Goal: Information Seeking & Learning: Learn about a topic

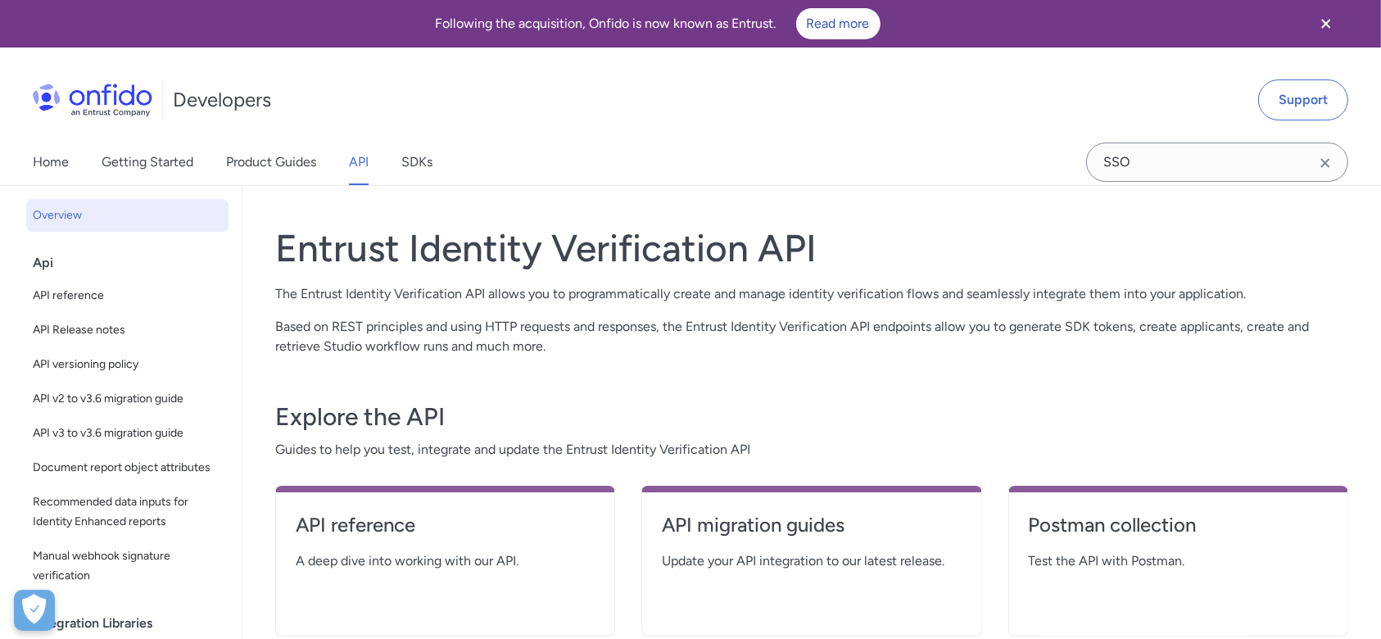
select select "http"
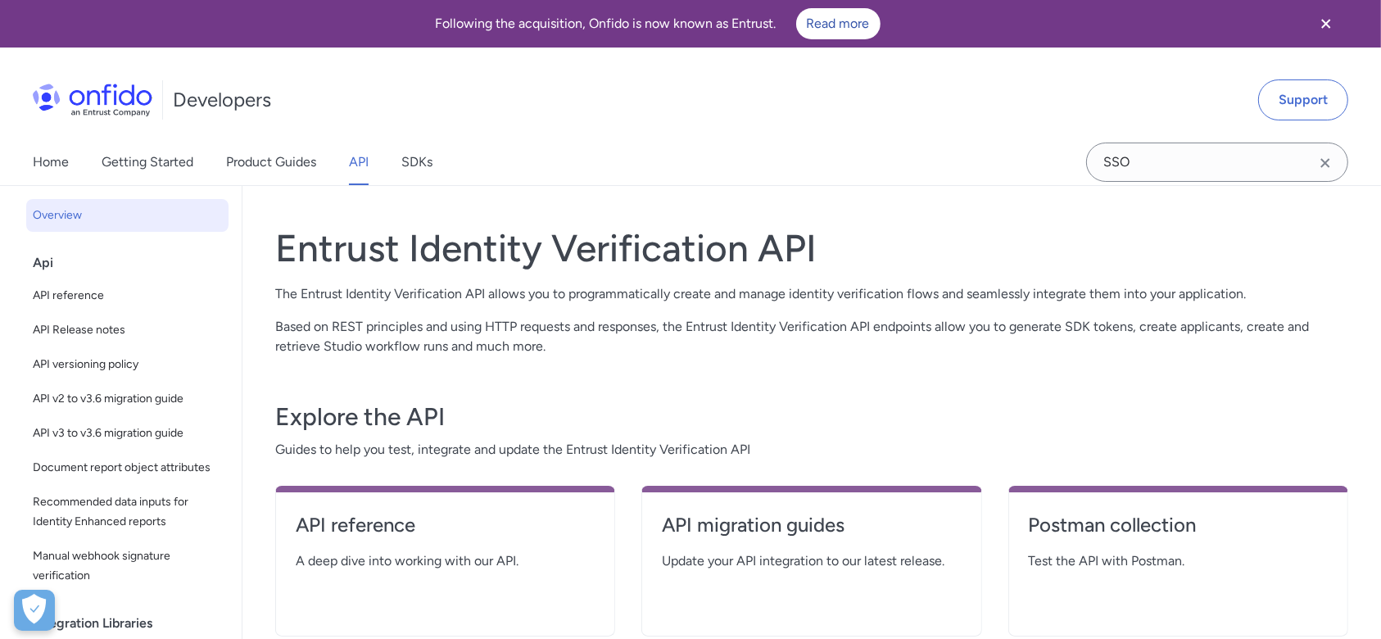
select select "http"
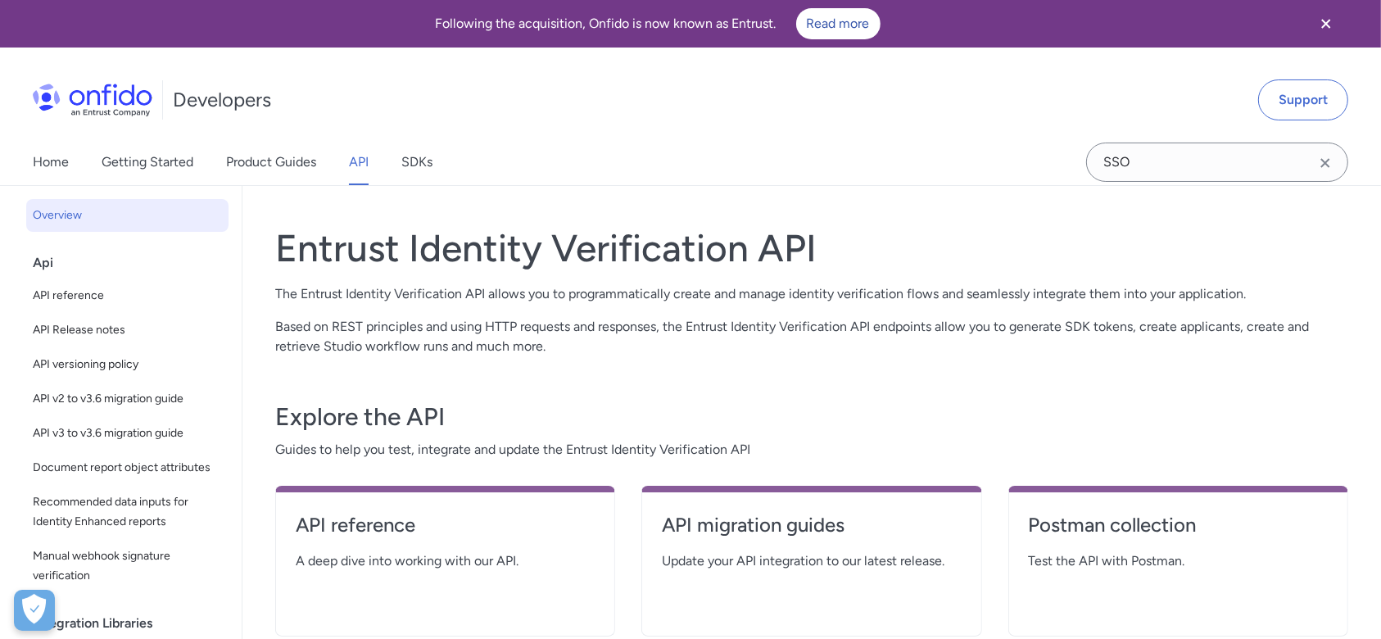
select select "http"
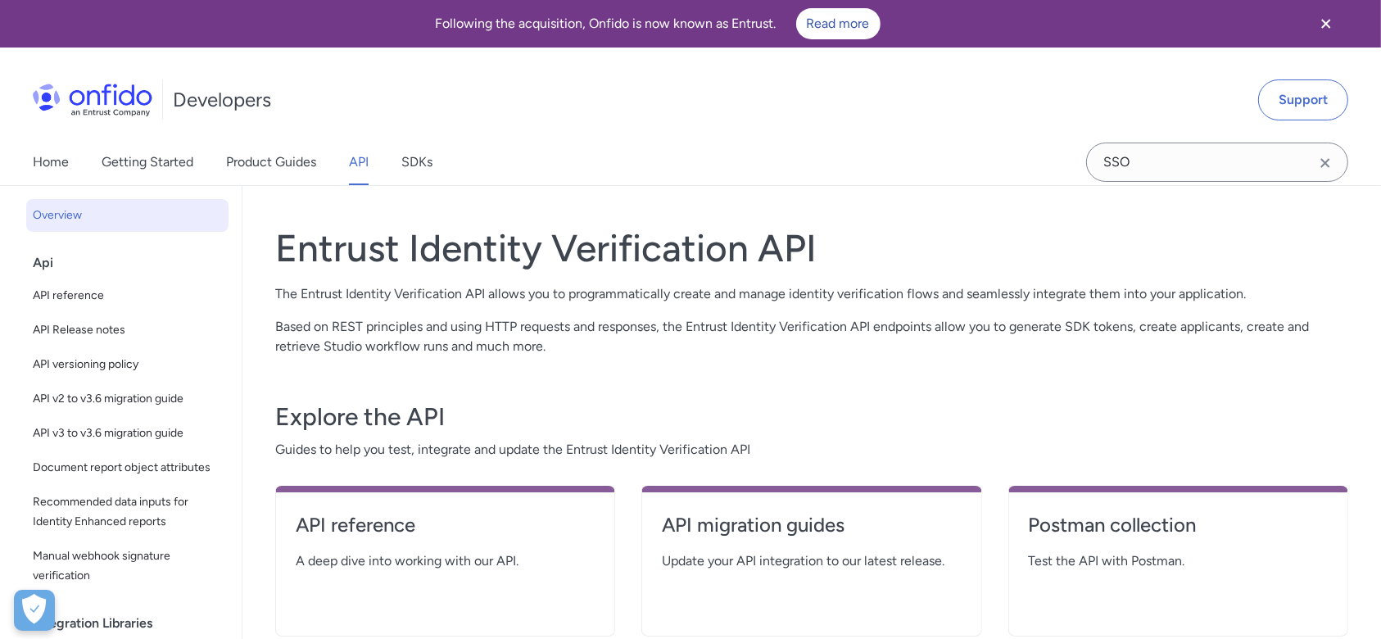
select select "http"
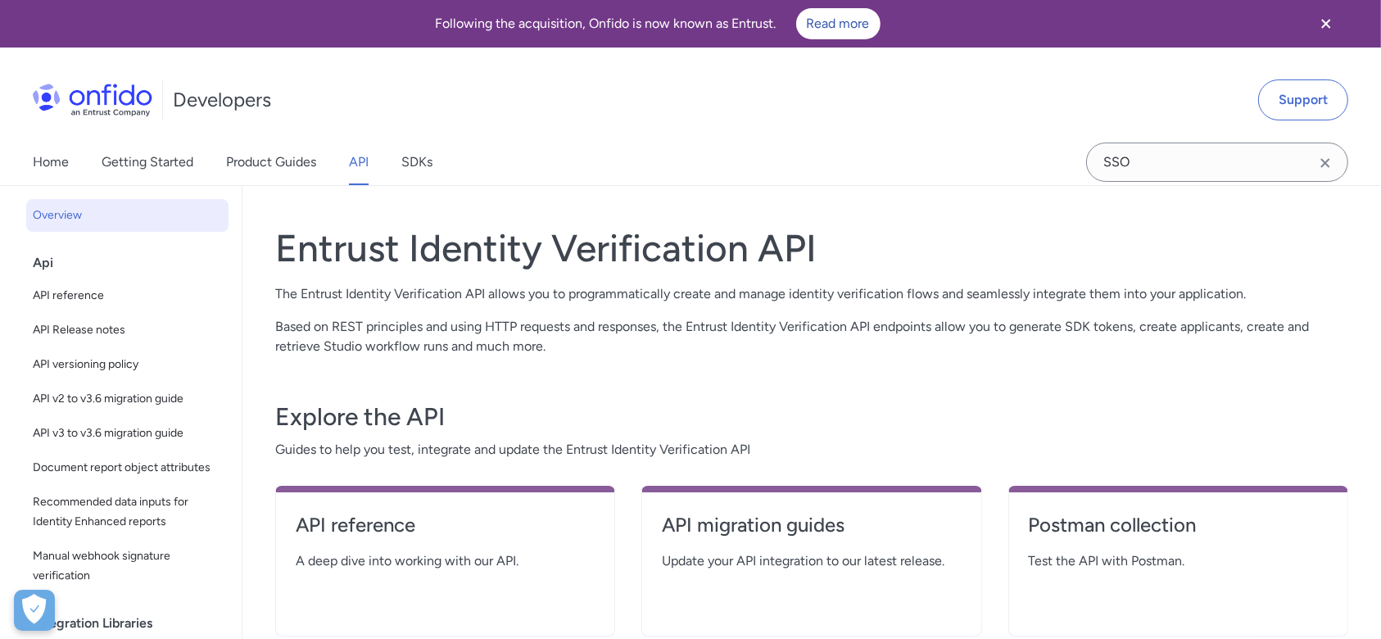
select select "http"
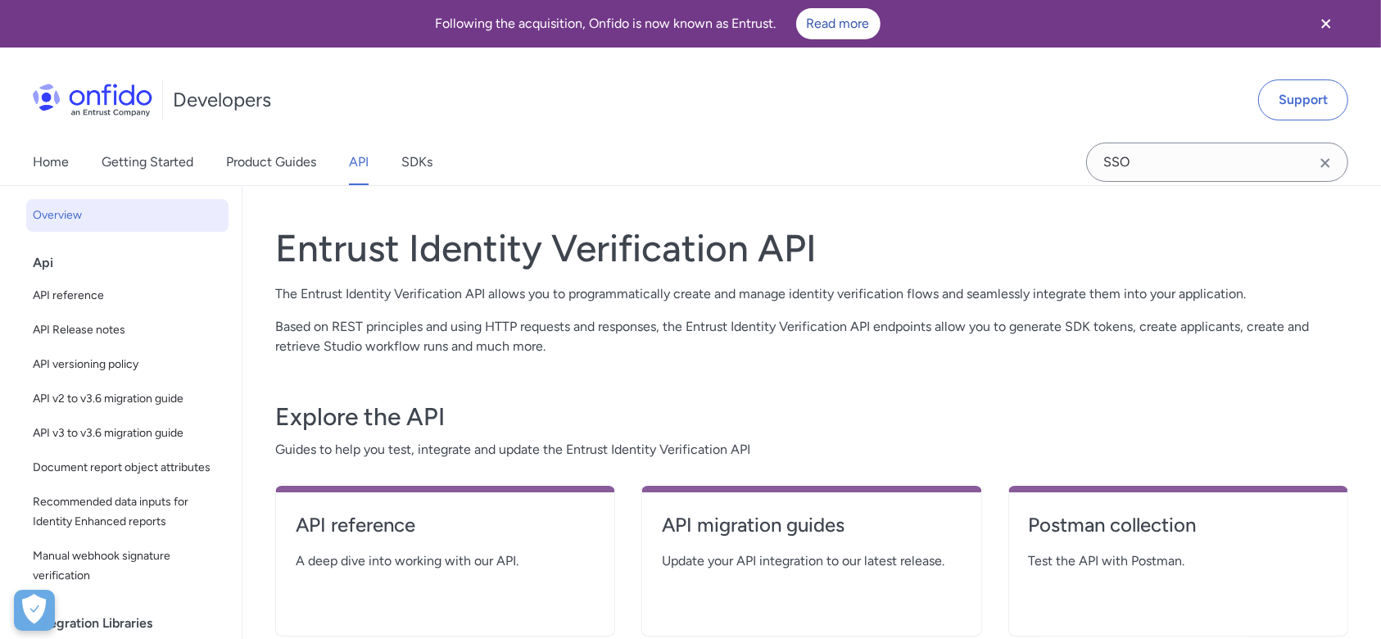
select select "http"
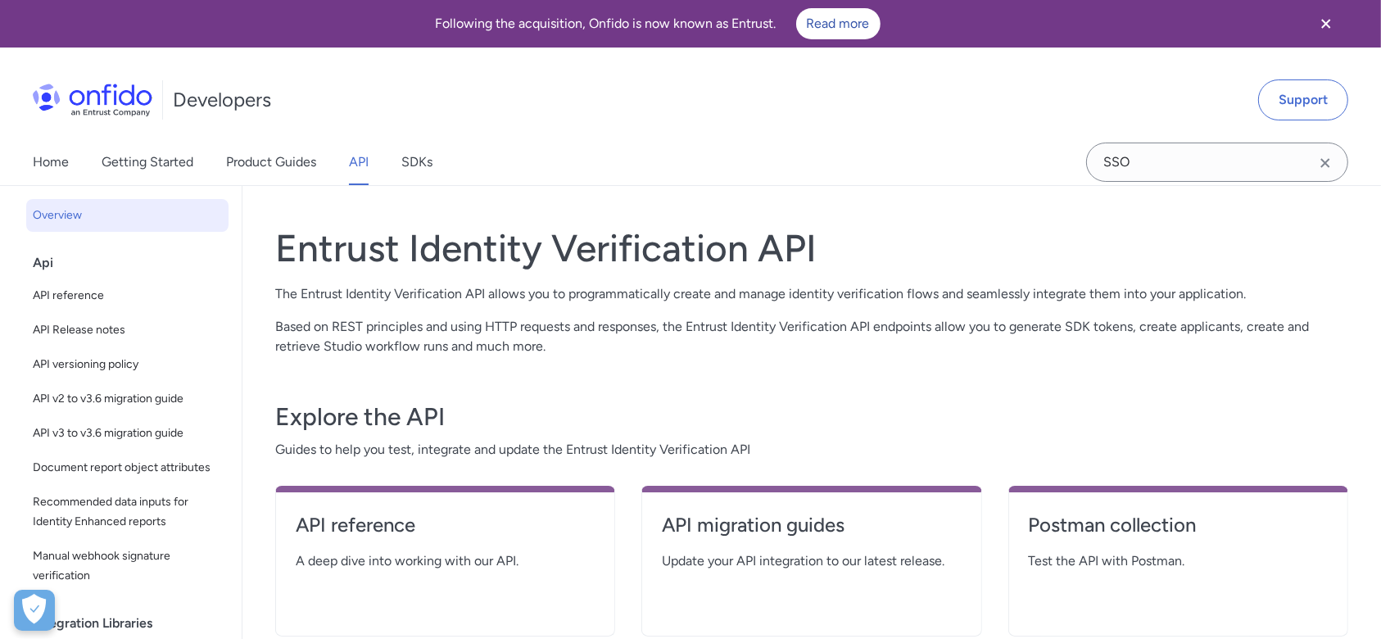
select select "http"
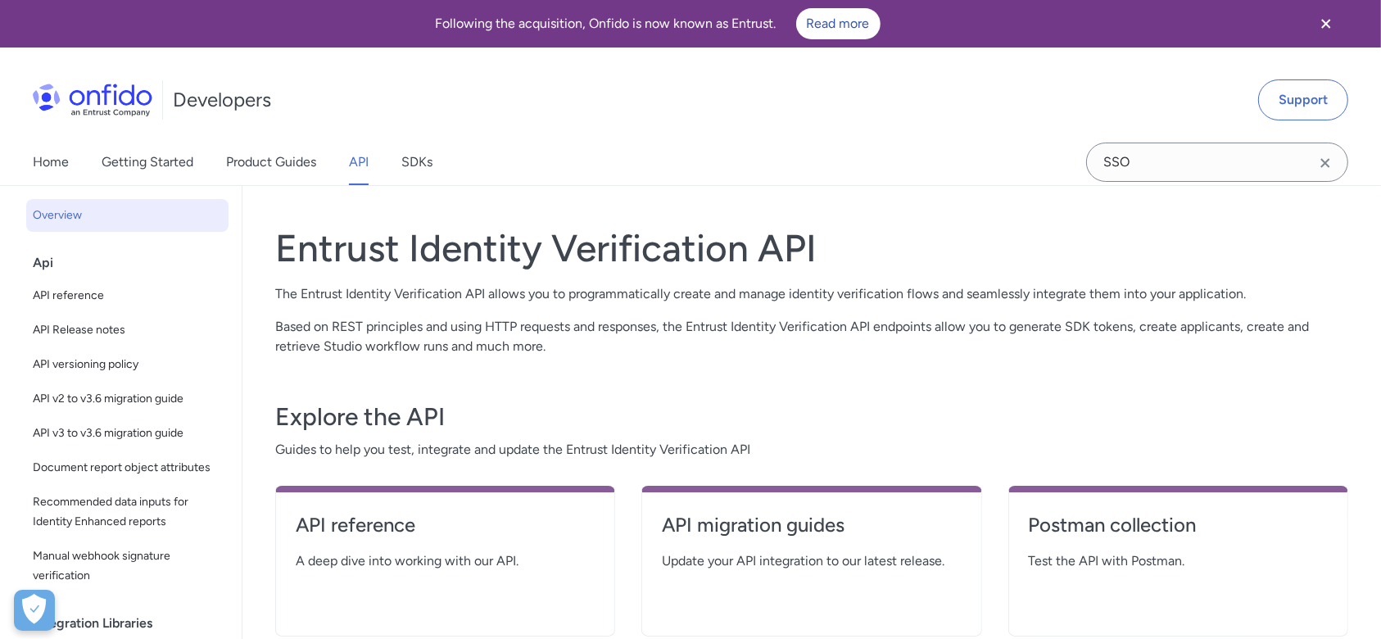
select select "http"
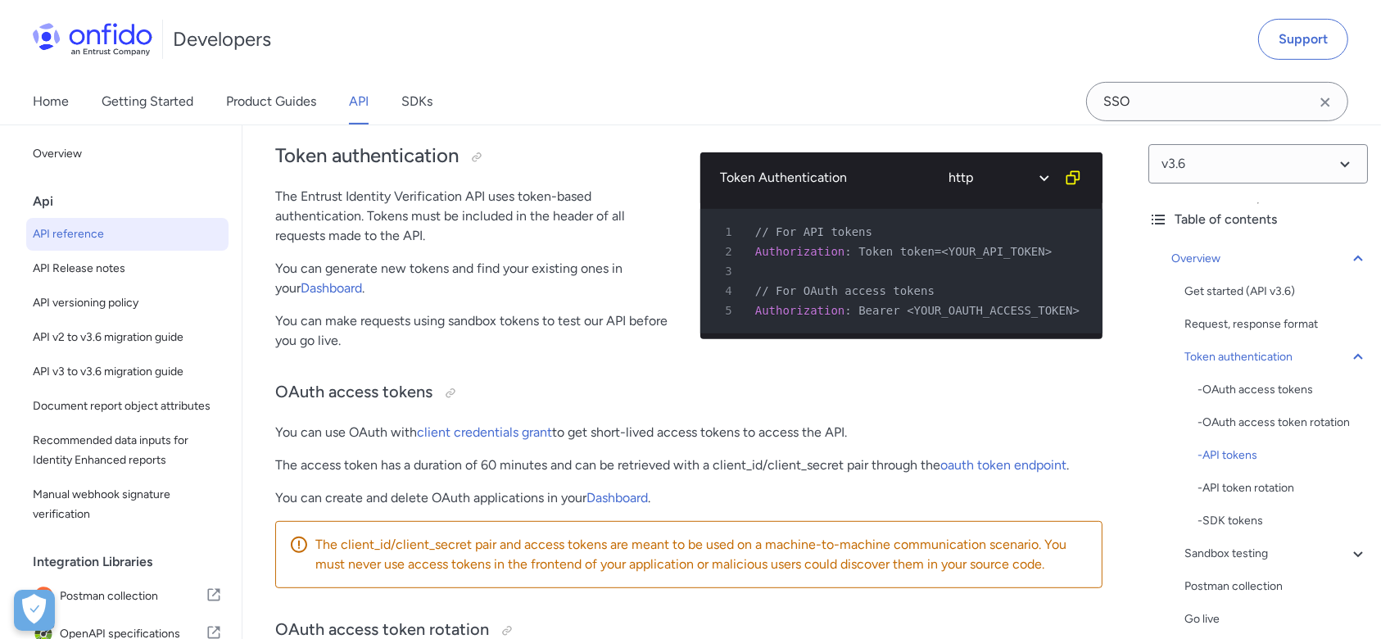
scroll to position [1446, 0]
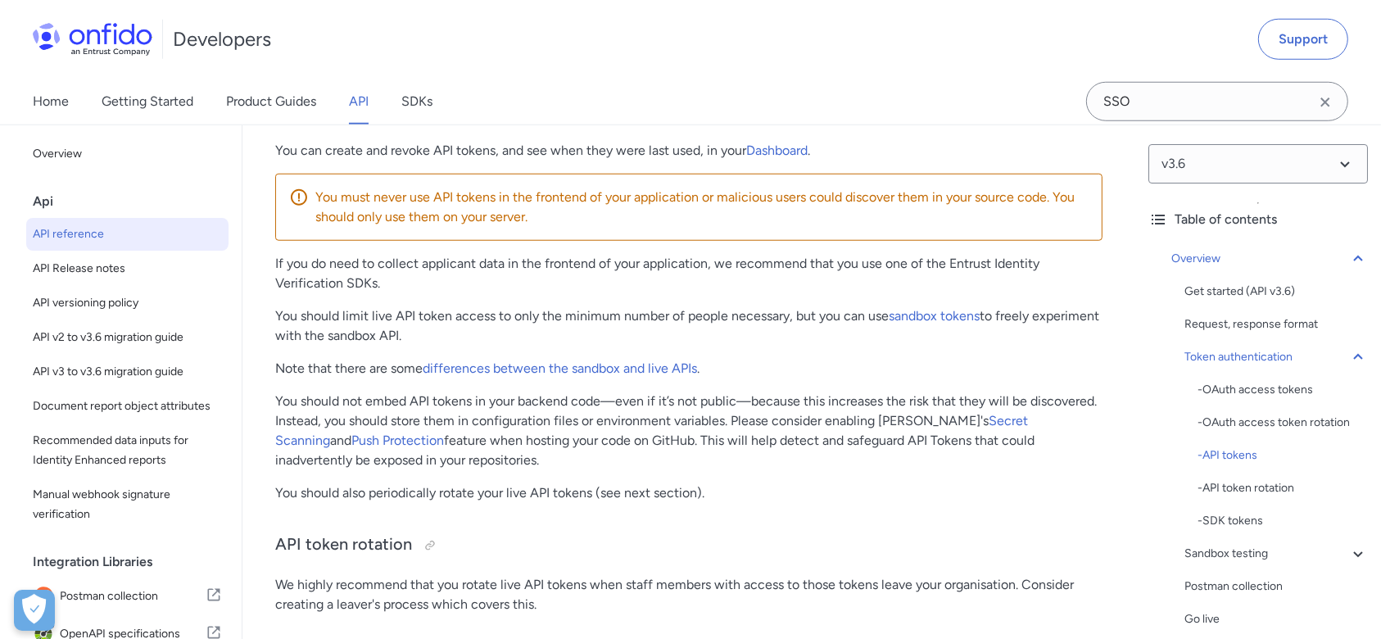
click at [424, 338] on p "You should limit live API token access to only the minimum number of people nec…" at bounding box center [688, 325] width 827 height 39
click at [506, 336] on p "You should limit live API token access to only the minimum number of people nec…" at bounding box center [688, 325] width 827 height 39
drag, startPoint x: 742, startPoint y: 378, endPoint x: 728, endPoint y: 383, distance: 15.1
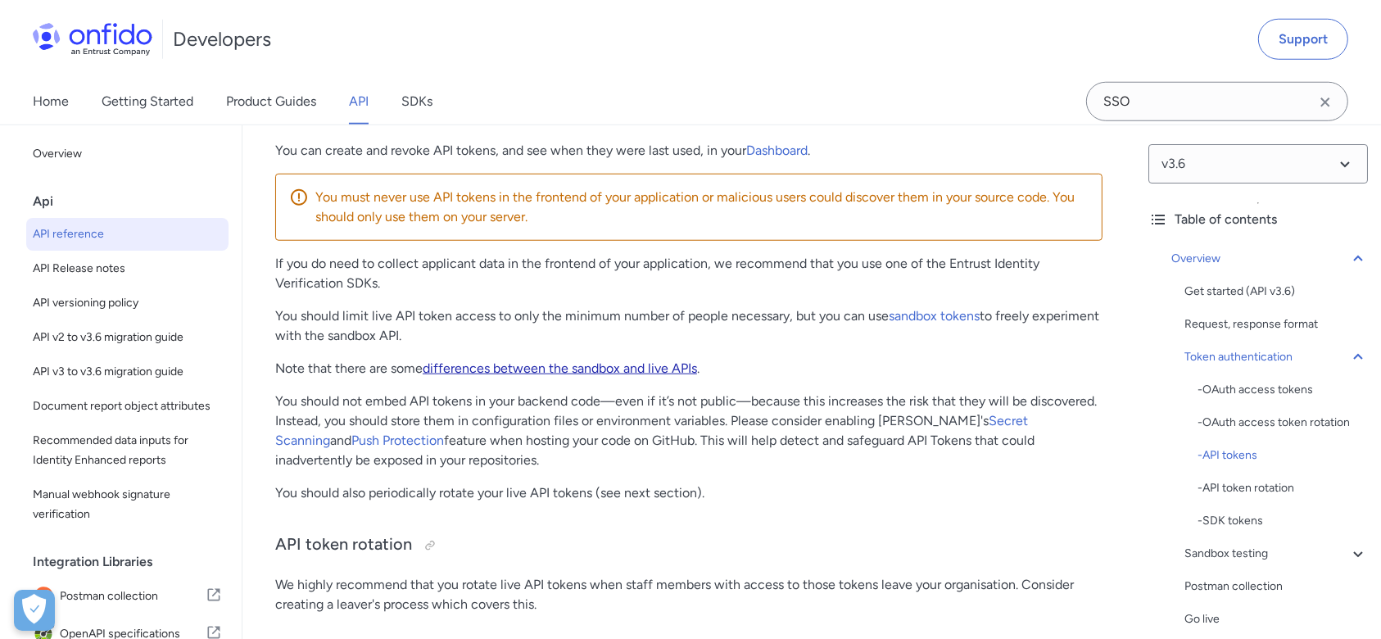
click at [661, 374] on link "differences between the sandbox and live APIs" at bounding box center [560, 368] width 274 height 16
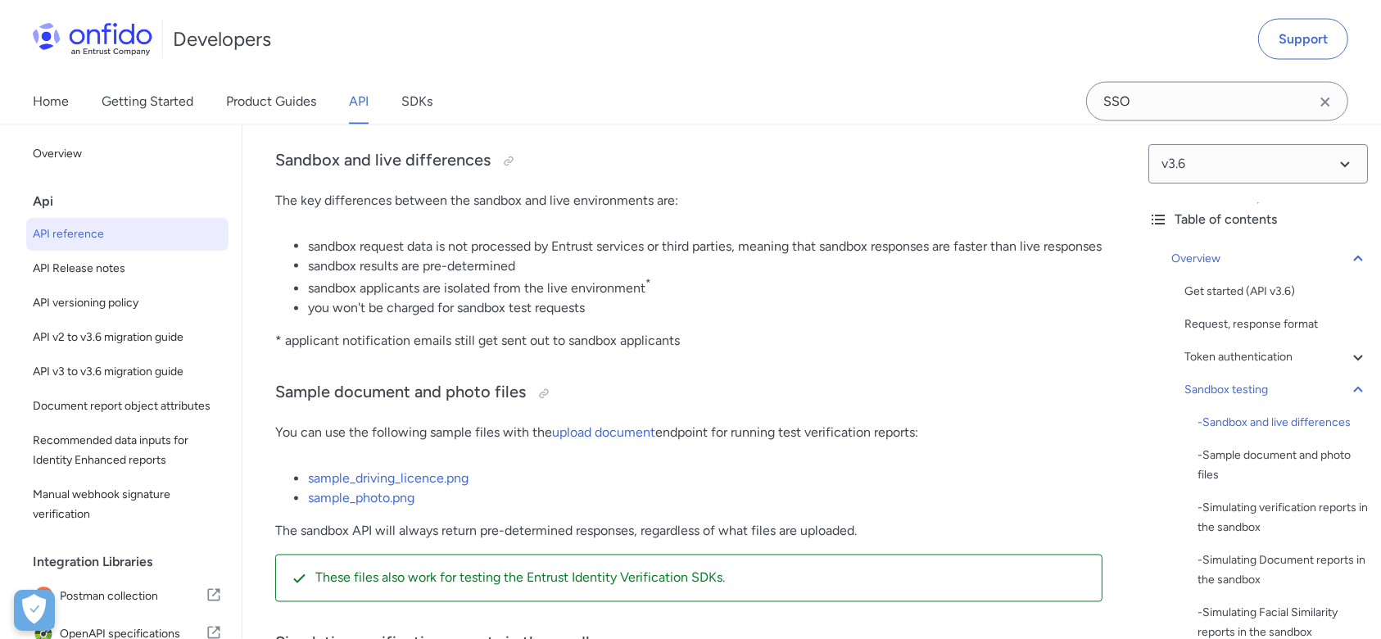
scroll to position [2825, 0]
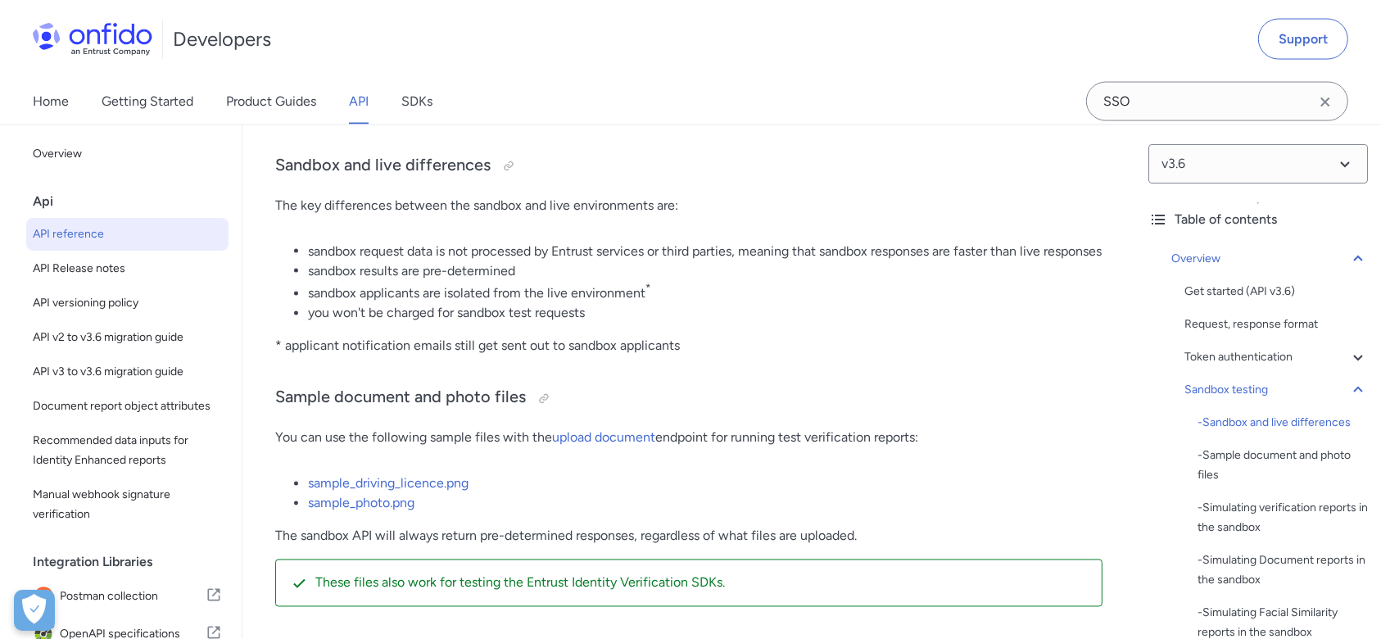
click at [802, 324] on li "you won't be charged for sandbox test requests" at bounding box center [705, 314] width 795 height 20
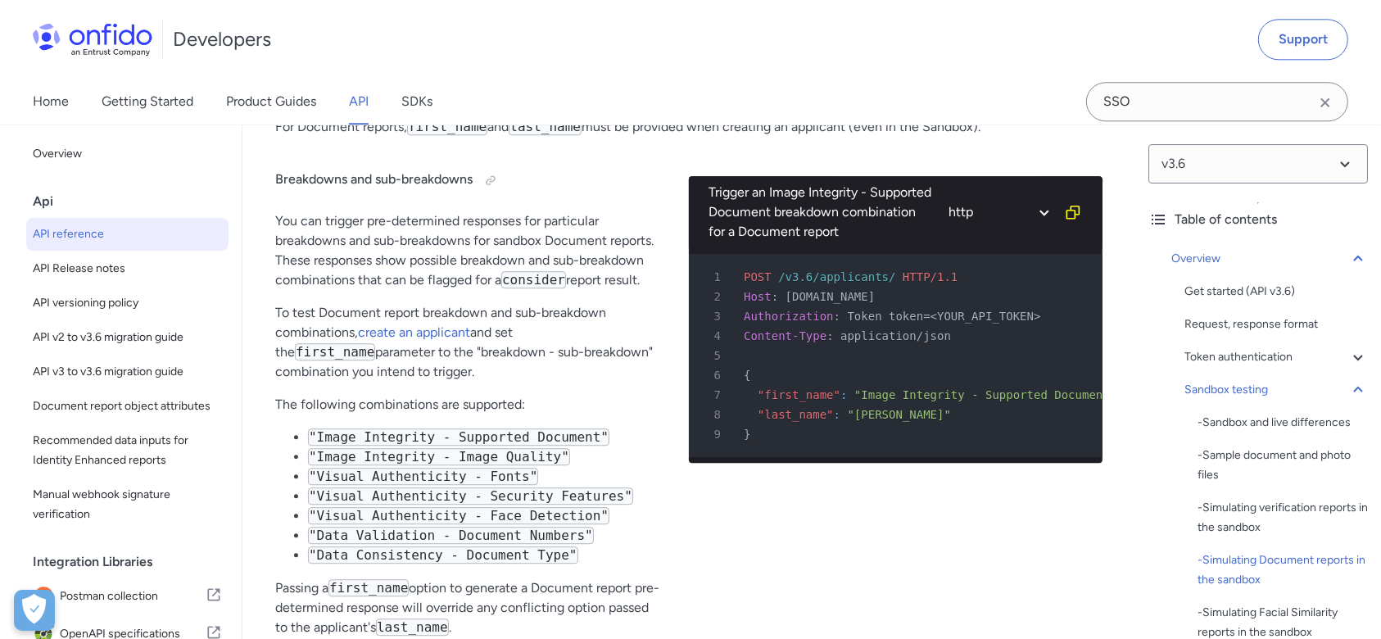
scroll to position [4887, 0]
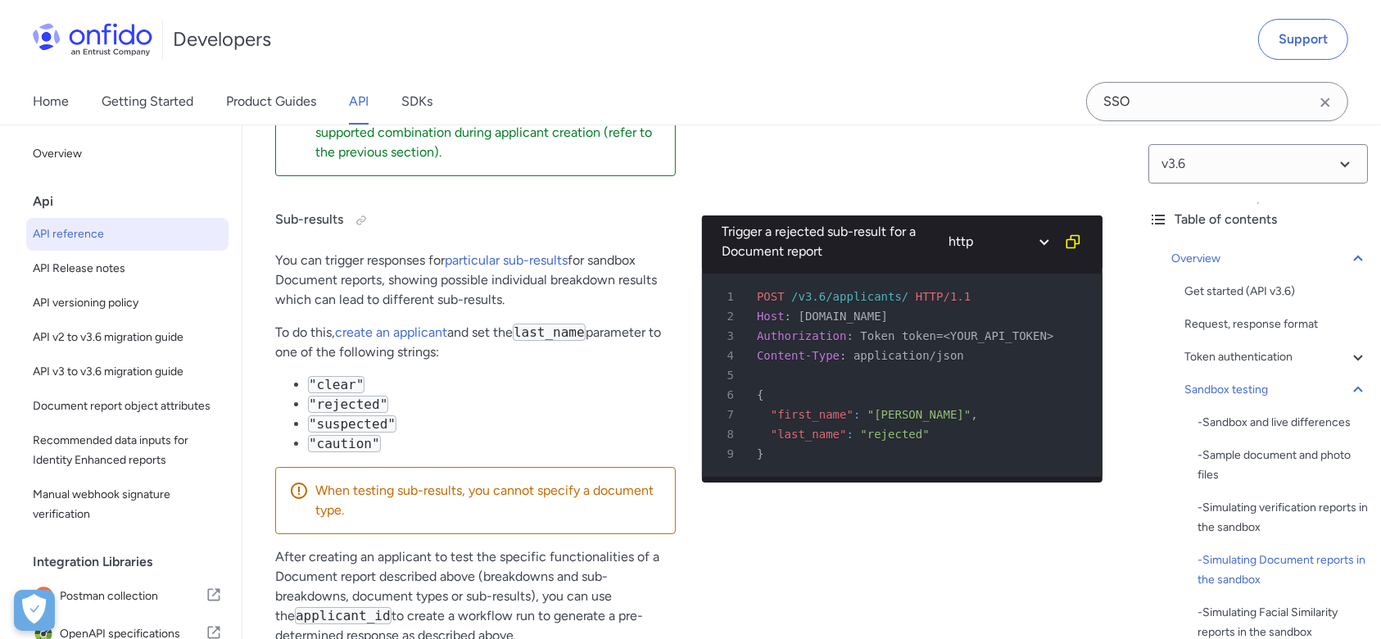
click at [822, 125] on div "Developers Support Home Getting Started Product Guides API SDKs SSO" at bounding box center [690, 62] width 1381 height 125
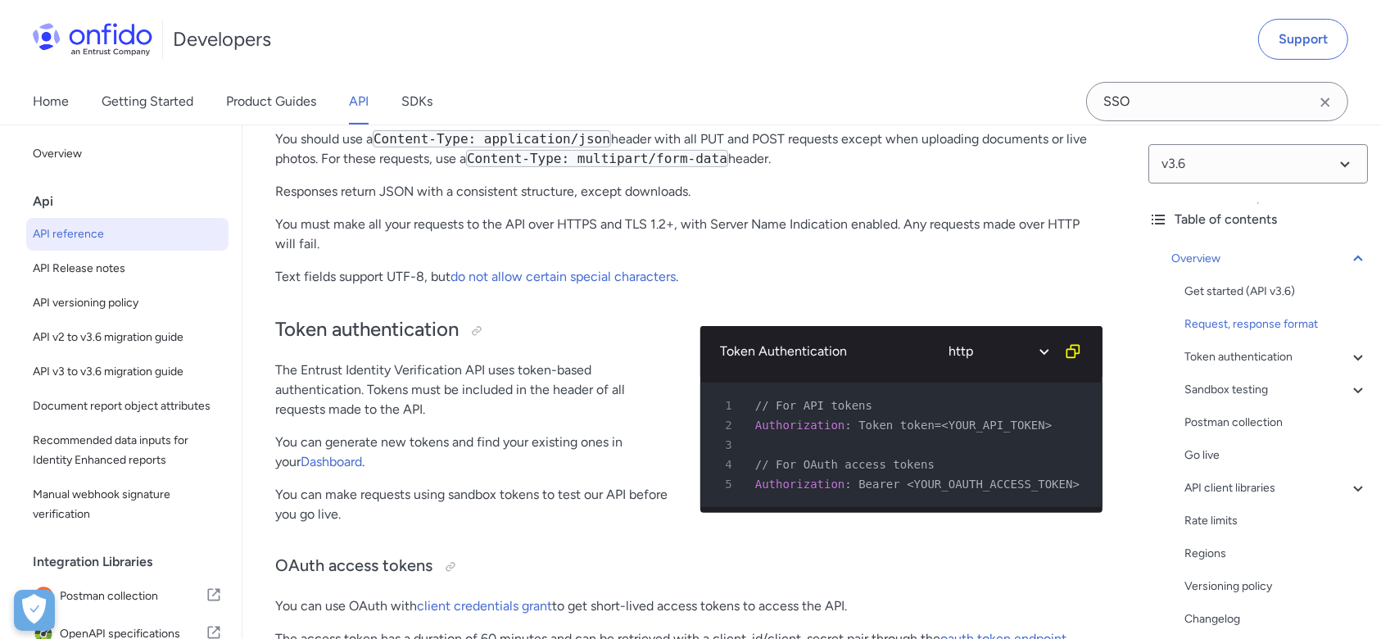
scroll to position [489, 0]
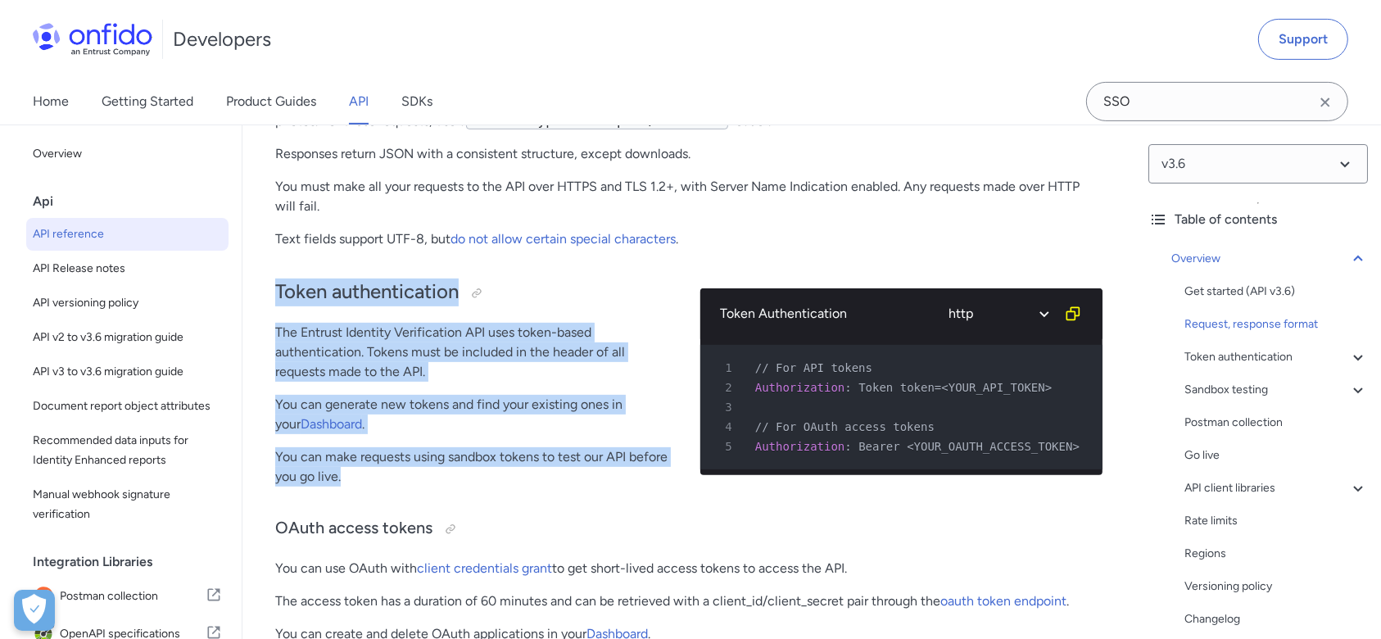
drag, startPoint x: 362, startPoint y: 338, endPoint x: 377, endPoint y: 475, distance: 138.4
click at [397, 473] on p "You can make requests using sandbox tokens to test our API before you go live." at bounding box center [474, 466] width 399 height 39
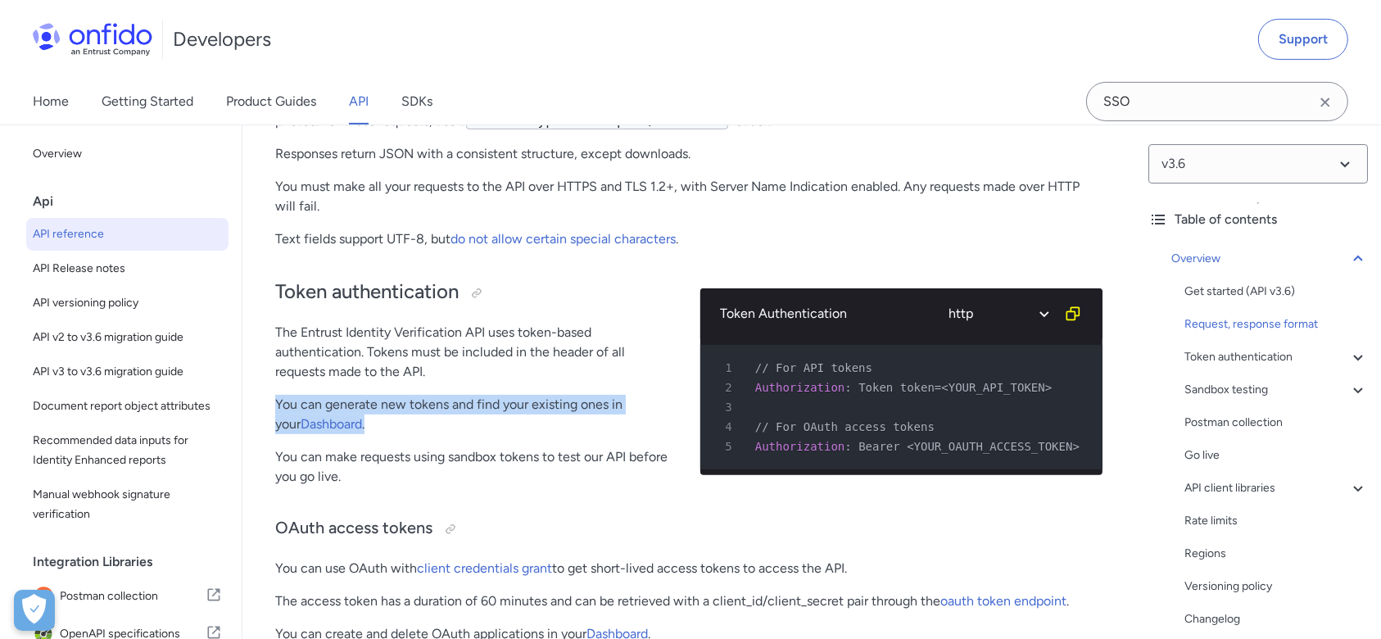
drag, startPoint x: 282, startPoint y: 401, endPoint x: 360, endPoint y: 423, distance: 80.9
